Goal: Information Seeking & Learning: Learn about a topic

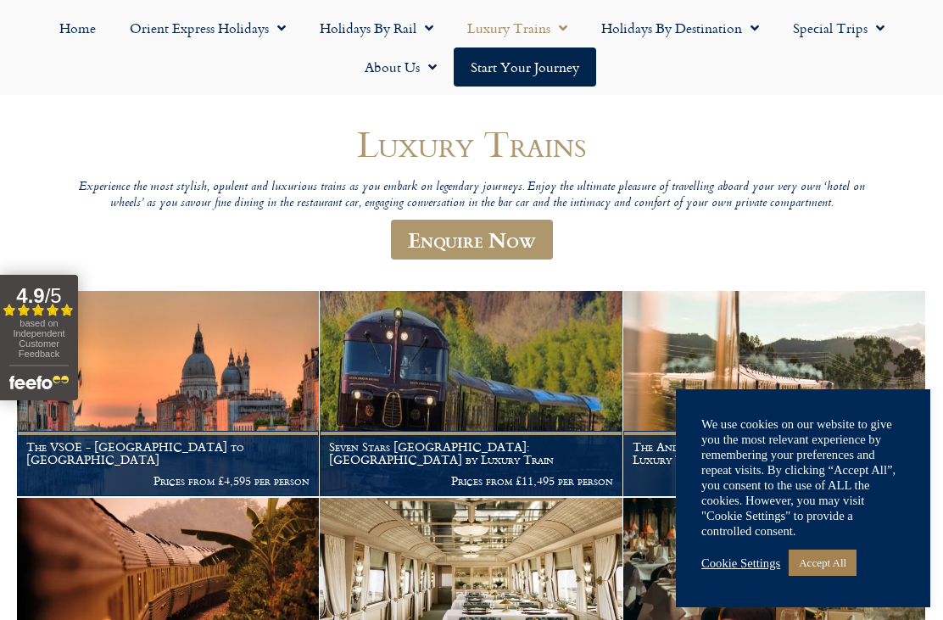
scroll to position [150, 0]
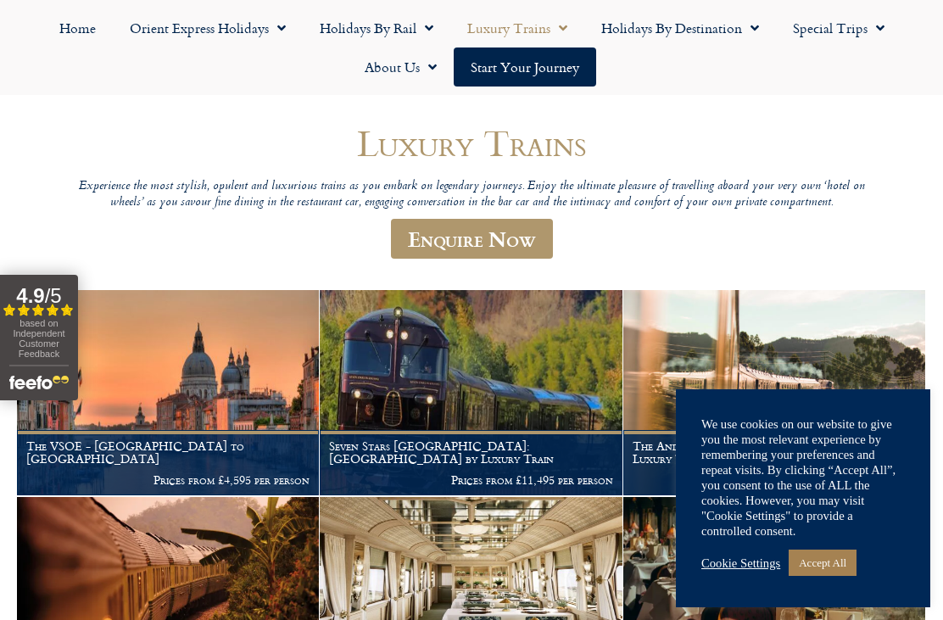
click at [832, 576] on link "Accept All" at bounding box center [823, 563] width 68 height 26
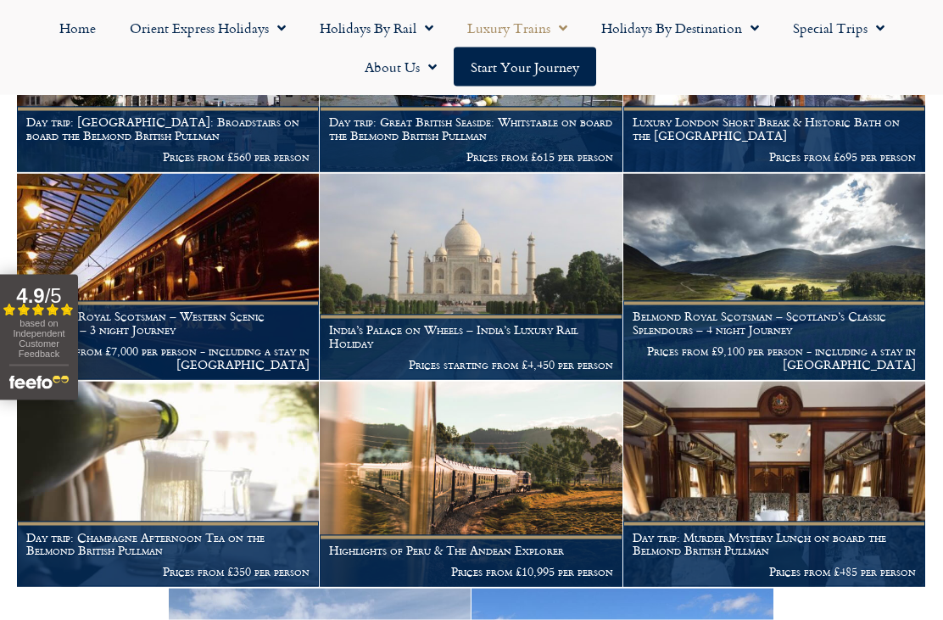
scroll to position [1719, 0]
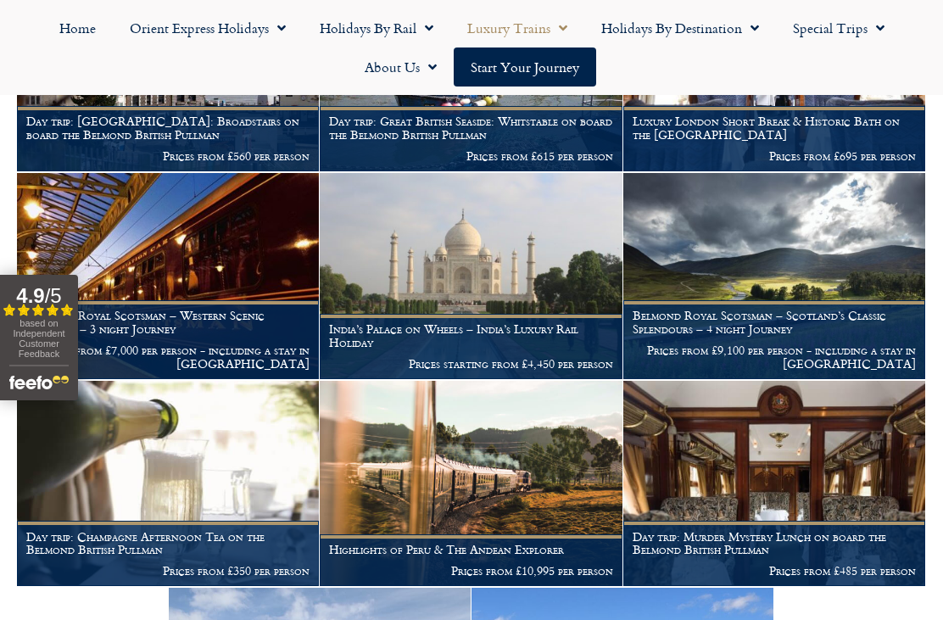
click at [529, 281] on img at bounding box center [471, 276] width 302 height 206
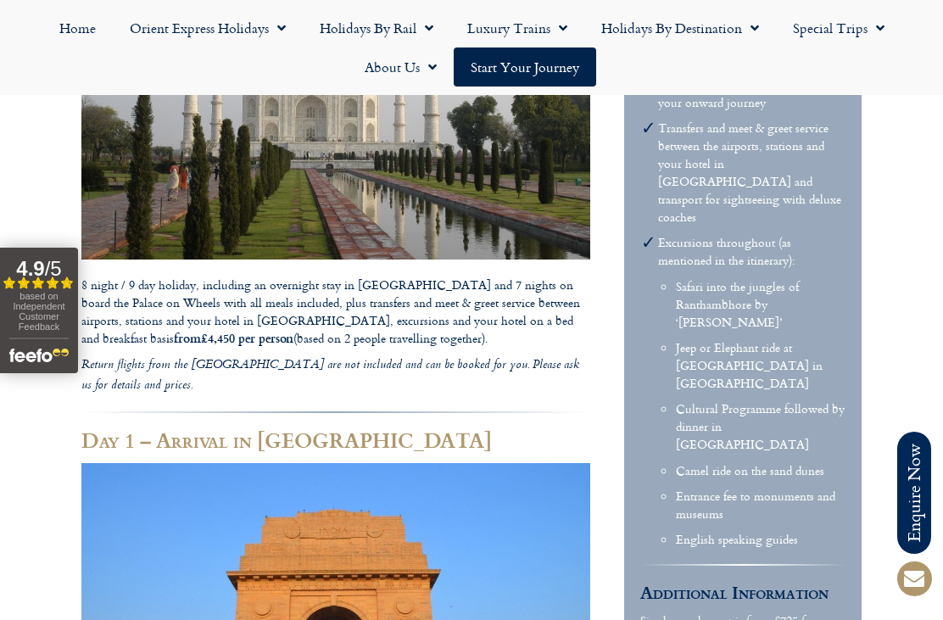
scroll to position [1277, 0]
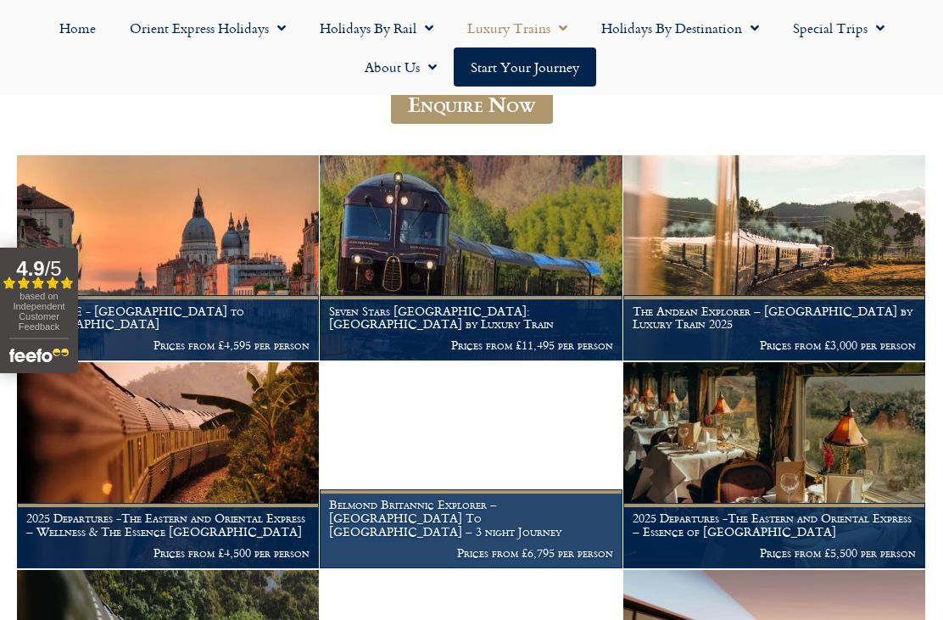
scroll to position [281, 0]
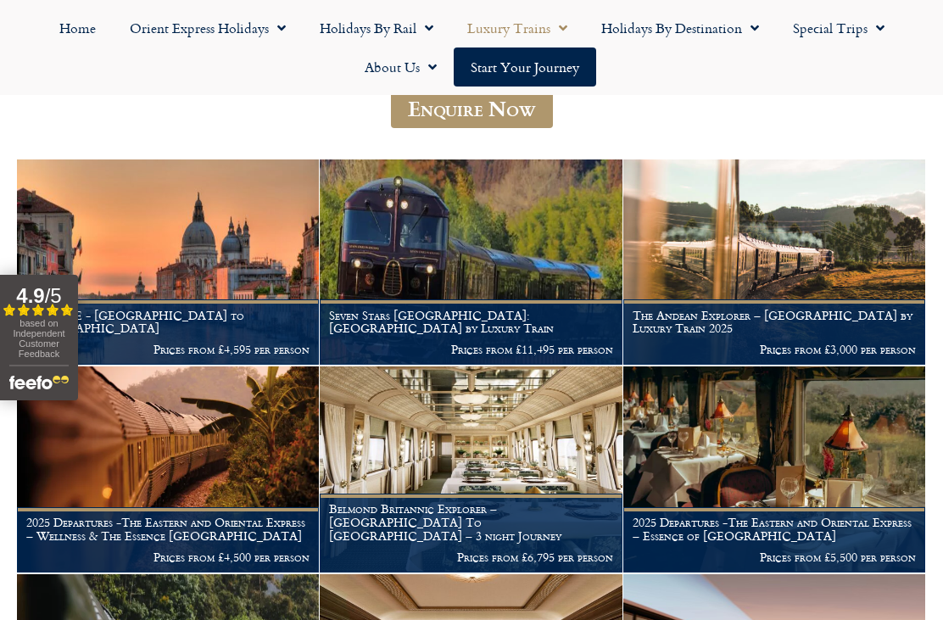
click at [872, 456] on img at bounding box center [774, 469] width 302 height 206
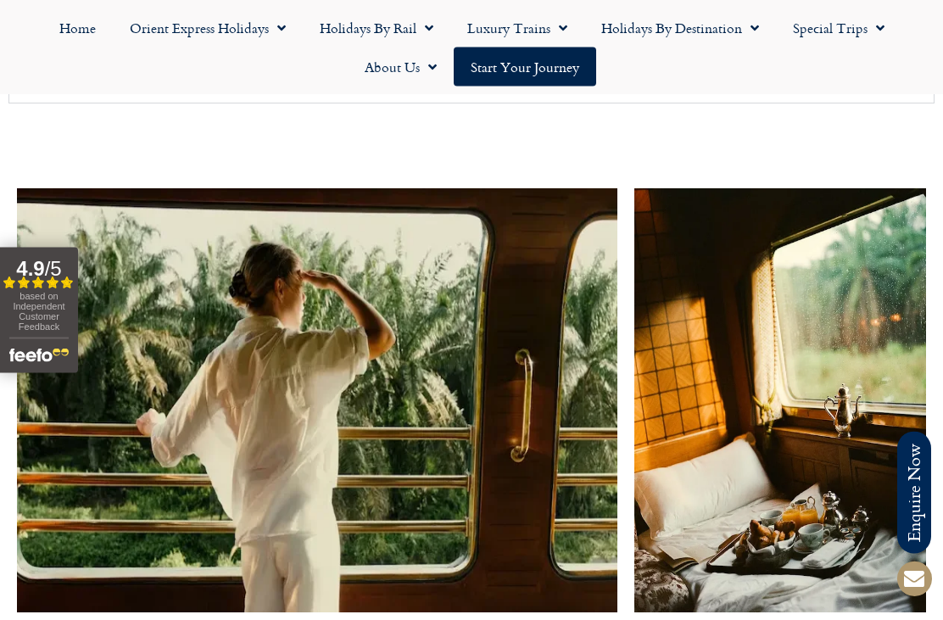
scroll to position [2950, 0]
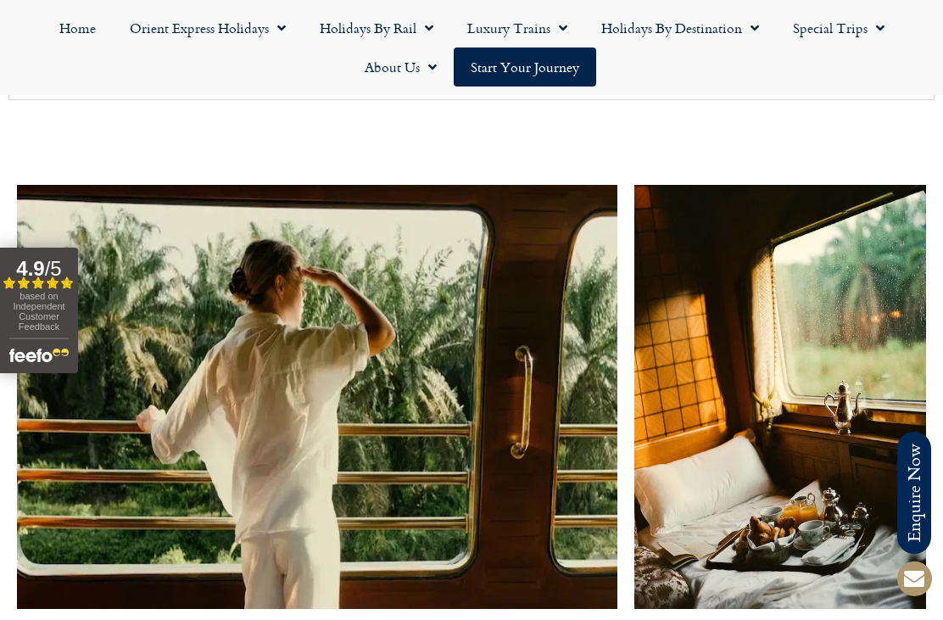
click at [91, 411] on img at bounding box center [317, 397] width 600 height 424
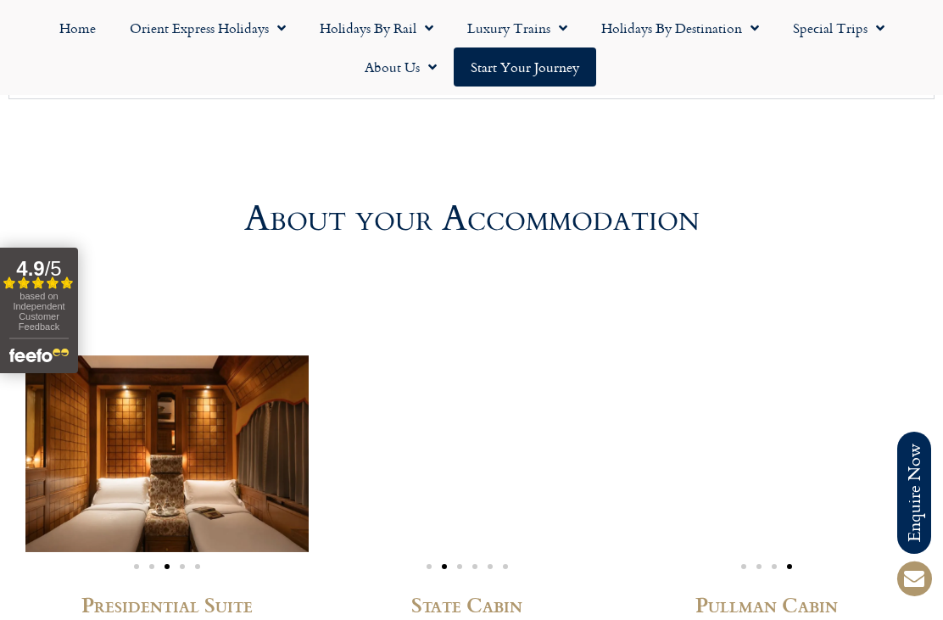
scroll to position [4468, 0]
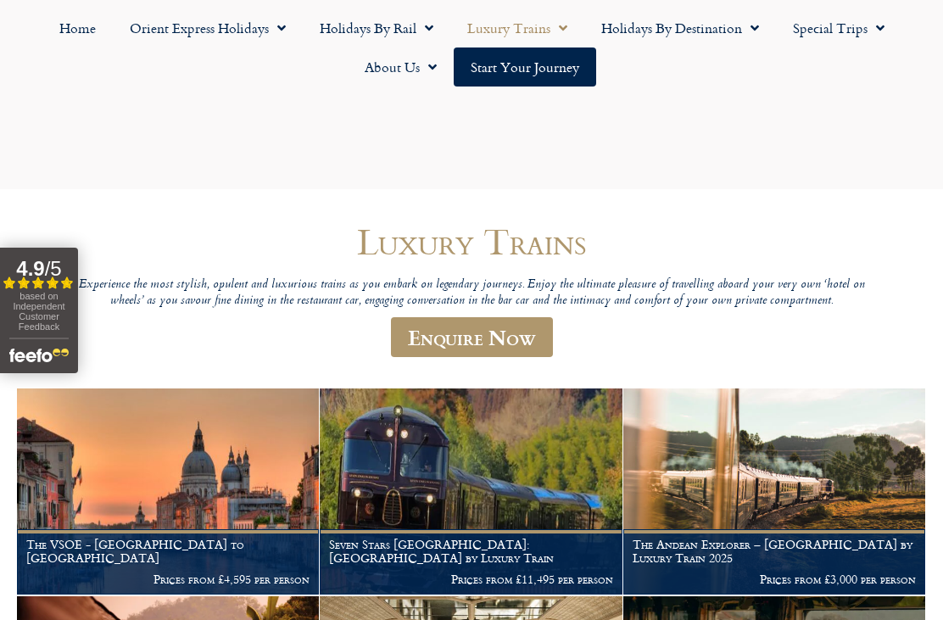
scroll to position [335, 0]
